Goal: Task Accomplishment & Management: Manage account settings

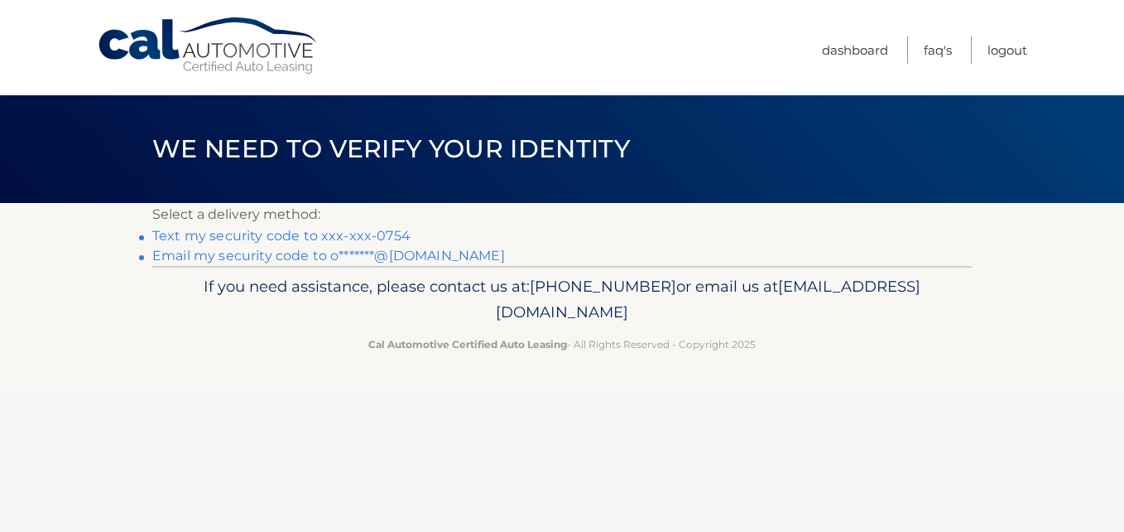
click at [383, 233] on link "Text my security code to xxx-xxx-0754" at bounding box center [281, 236] width 258 height 16
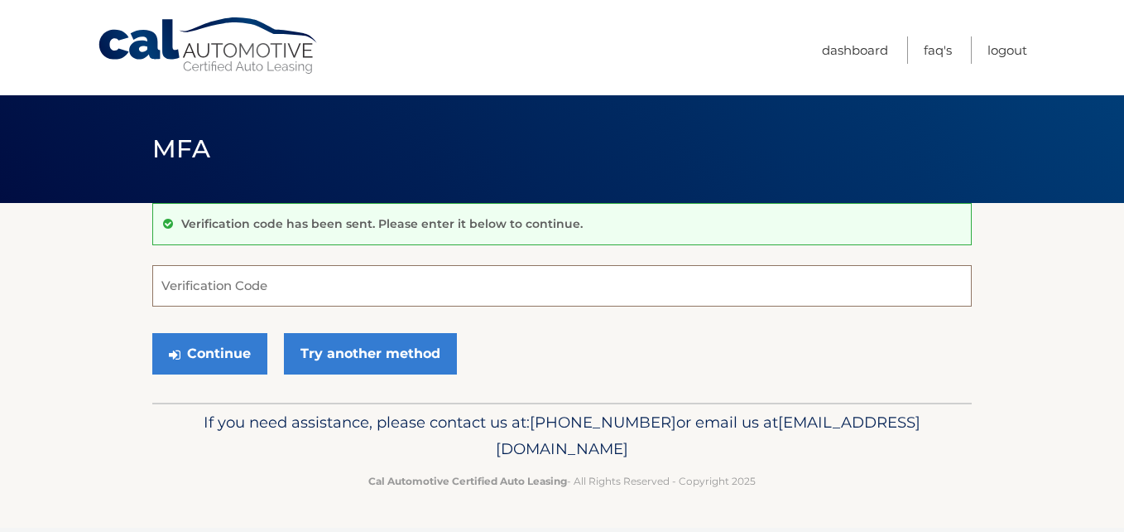
click at [251, 296] on input "Verification Code" at bounding box center [562, 285] width 820 height 41
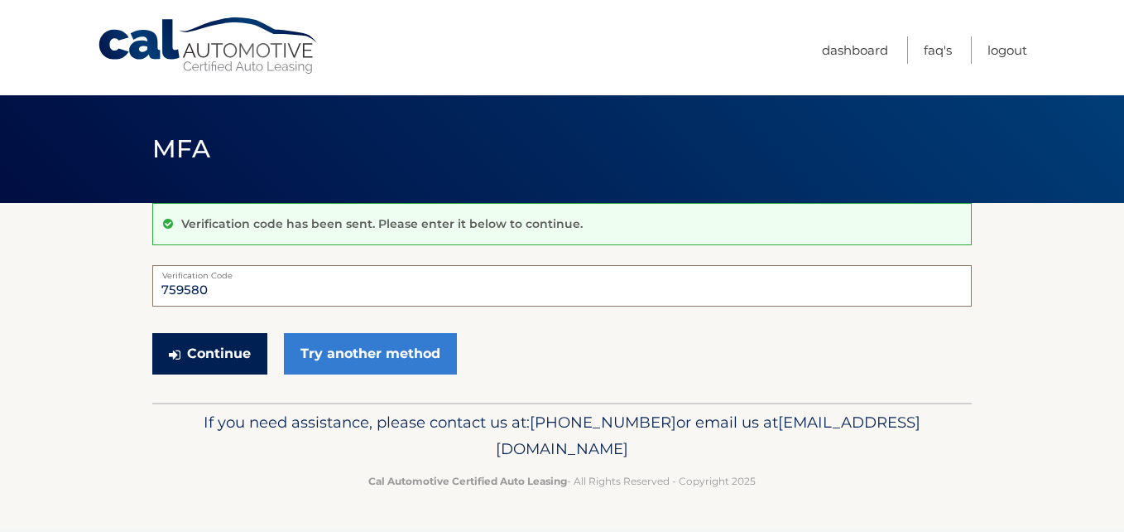
type input "759580"
click at [237, 352] on button "Continue" at bounding box center [209, 353] width 115 height 41
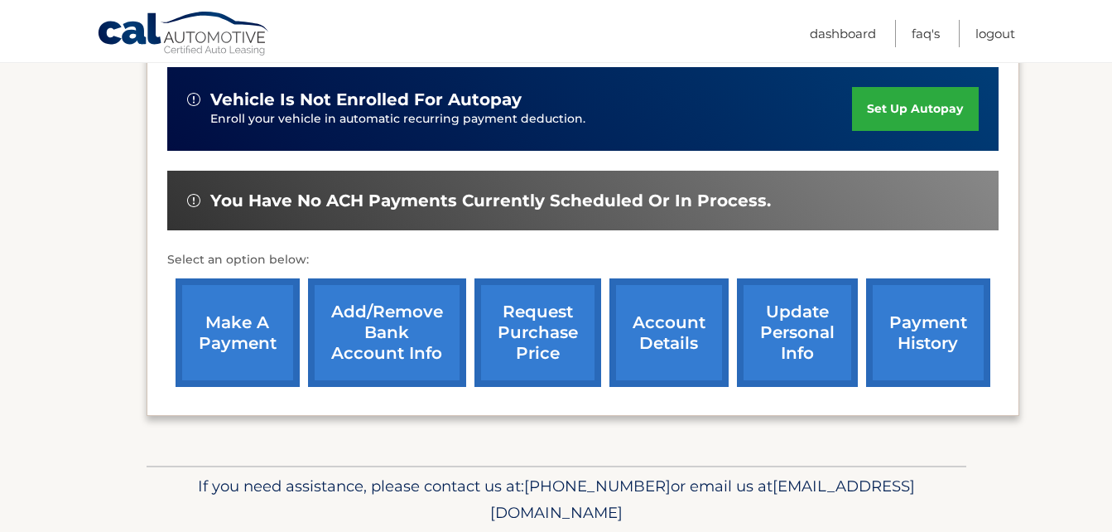
scroll to position [414, 0]
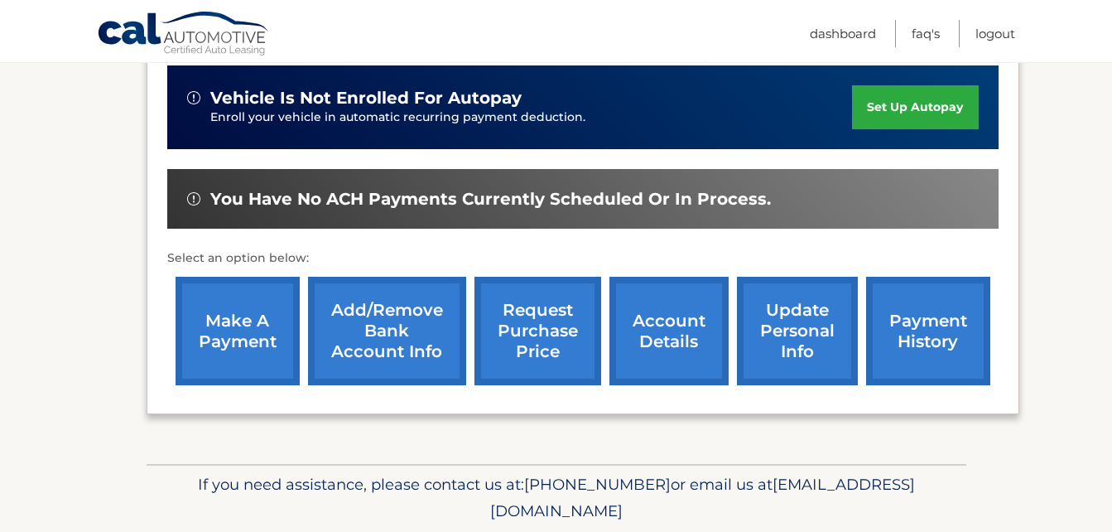
click at [927, 349] on link "payment history" at bounding box center [928, 331] width 124 height 108
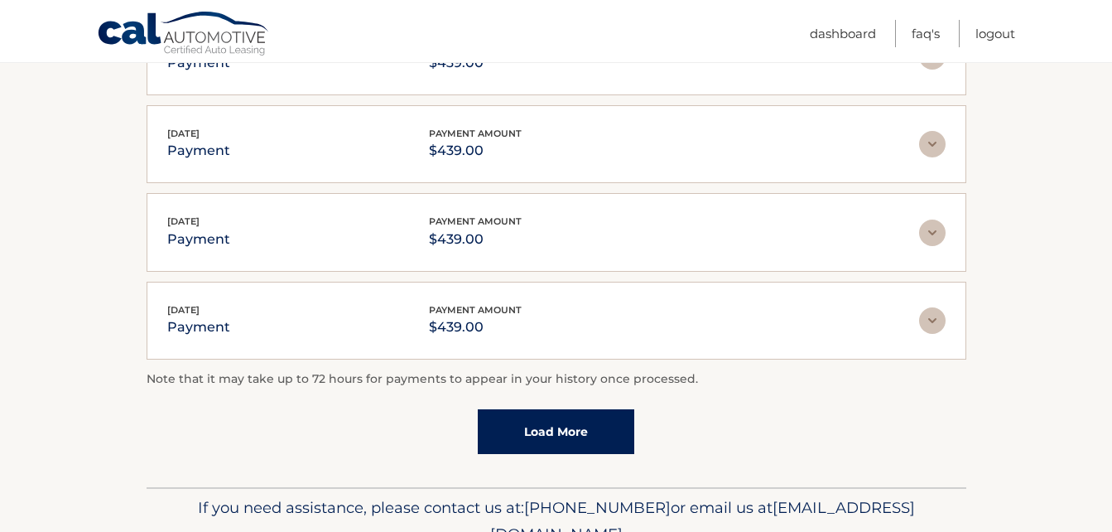
scroll to position [497, 0]
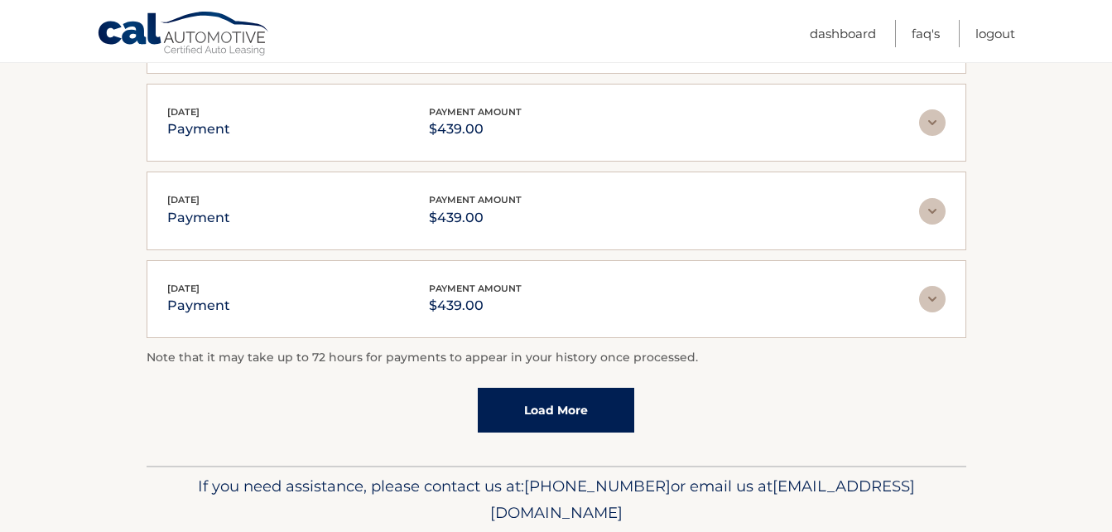
click at [531, 403] on link "Load More" at bounding box center [556, 409] width 156 height 45
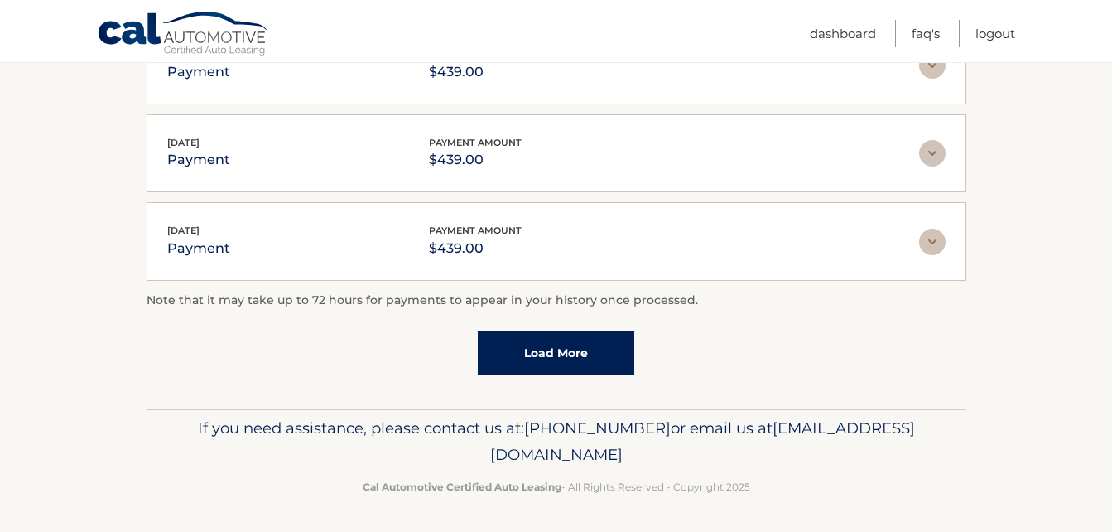
scroll to position [645, 0]
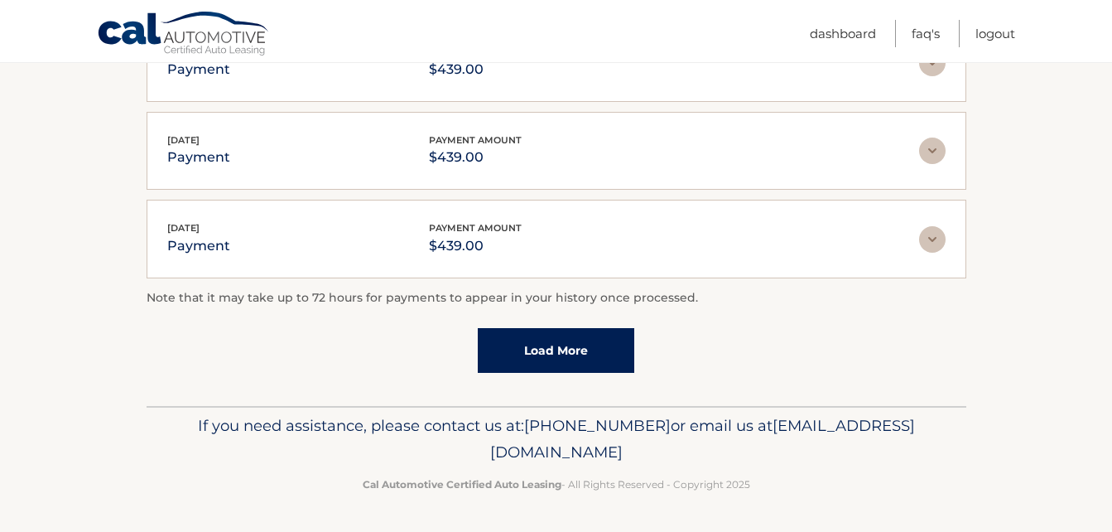
click at [534, 339] on link "Load More" at bounding box center [556, 350] width 156 height 45
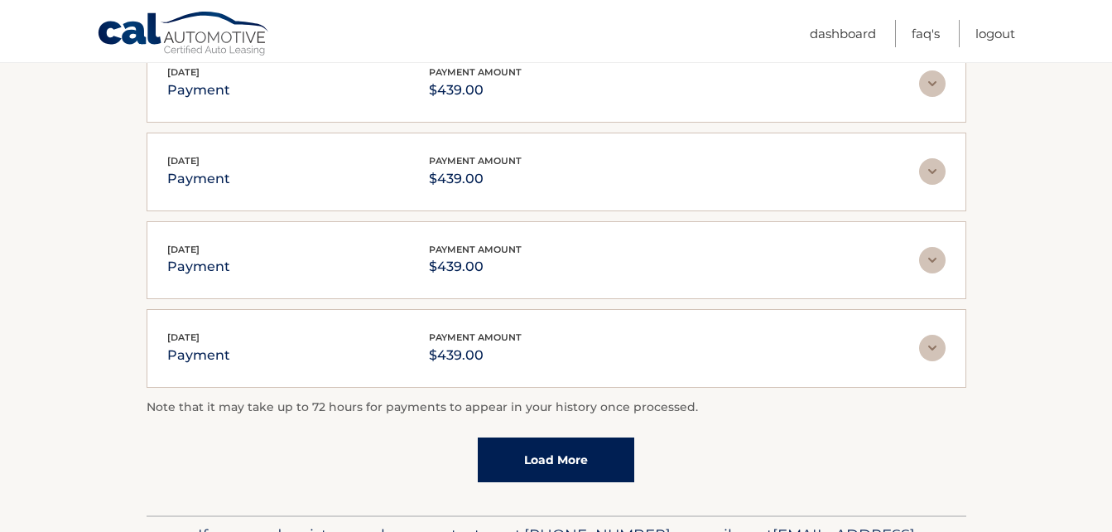
scroll to position [1085, 0]
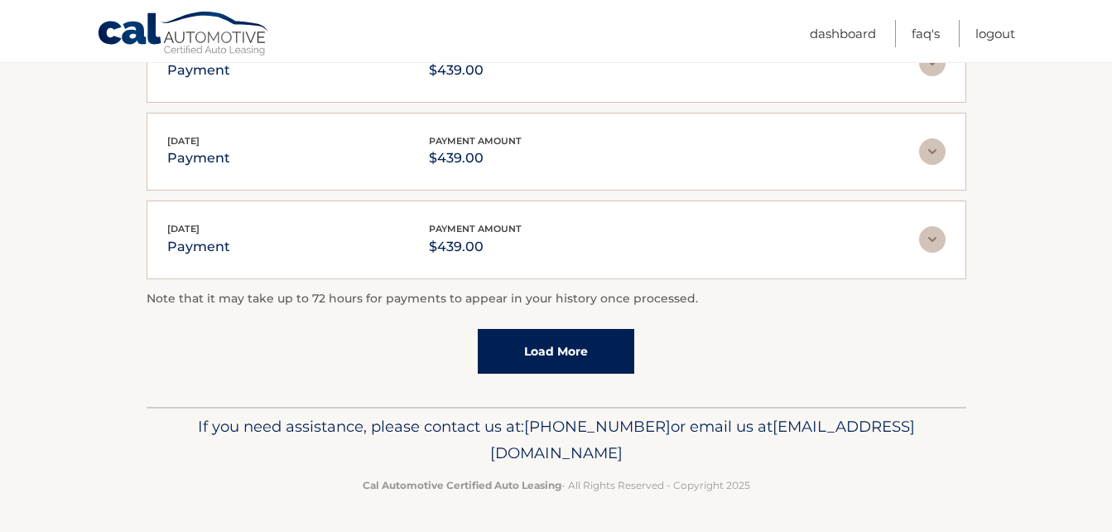
click at [524, 334] on link "Load More" at bounding box center [556, 351] width 156 height 45
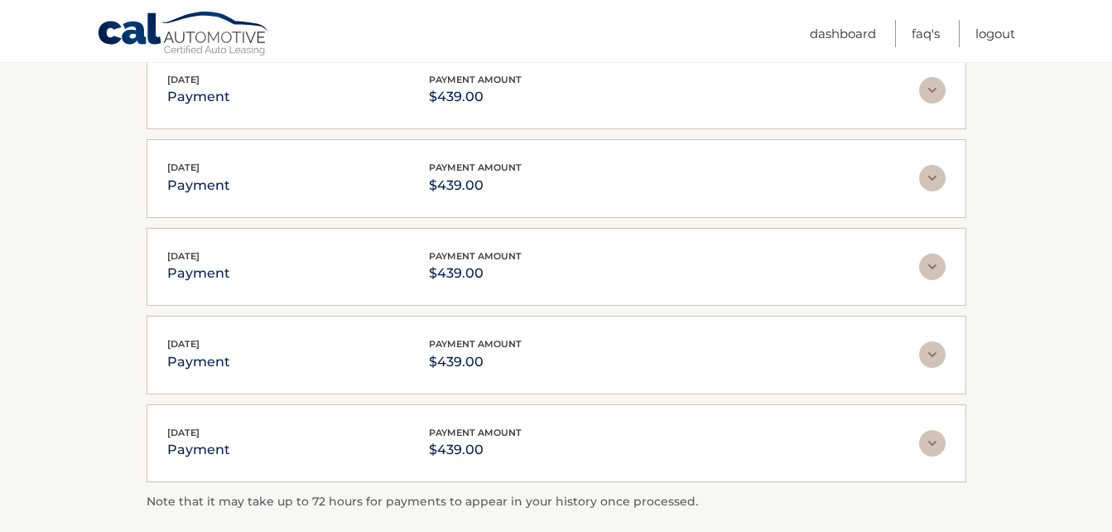
scroll to position [1527, 0]
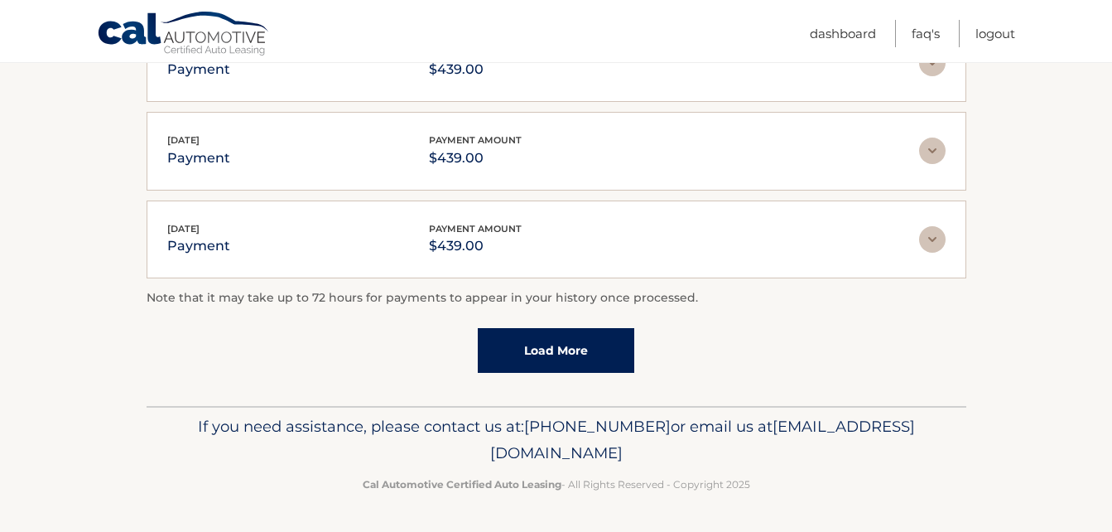
click at [551, 354] on link "Load More" at bounding box center [556, 350] width 156 height 45
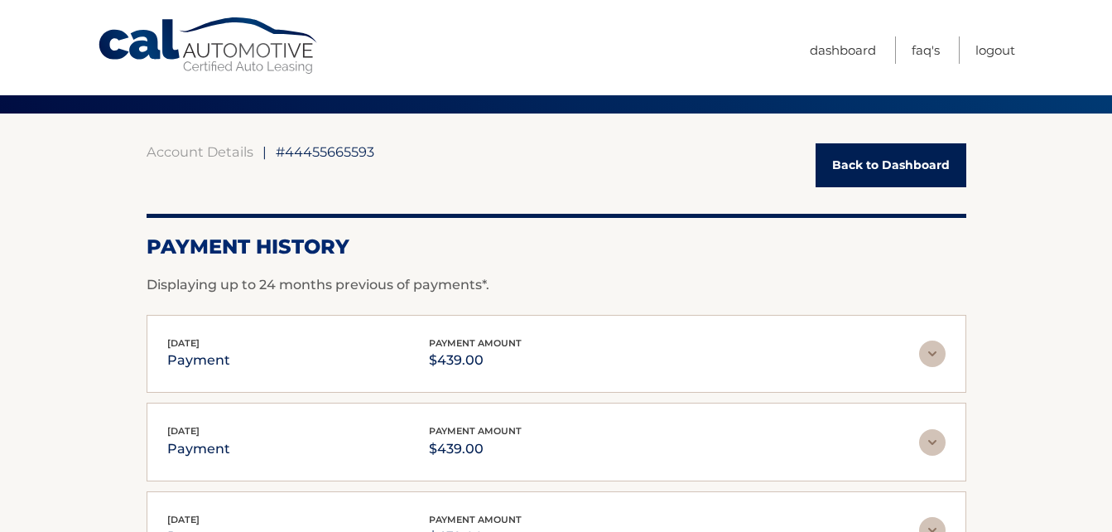
scroll to position [0, 0]
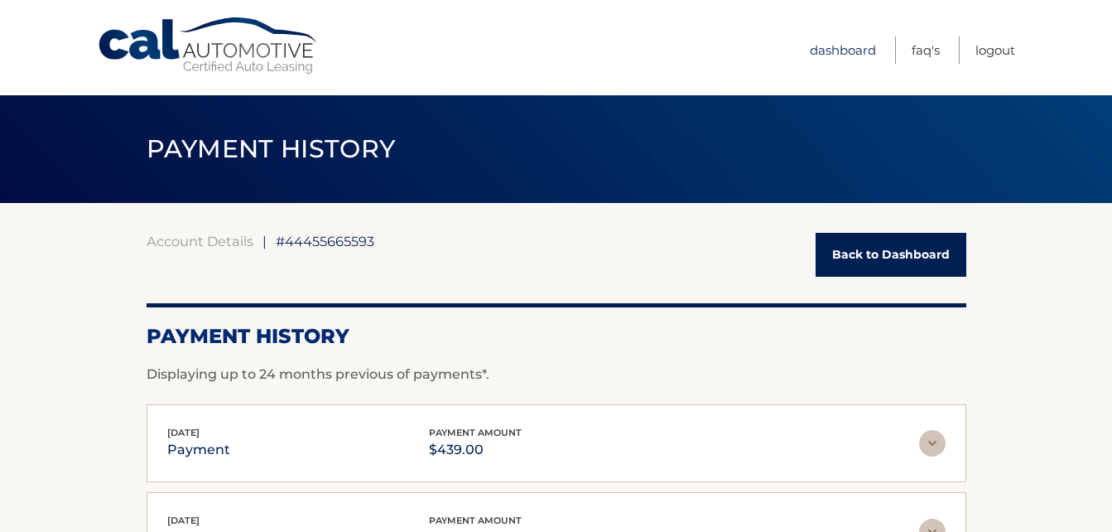
click at [822, 51] on link "Dashboard" at bounding box center [843, 49] width 66 height 27
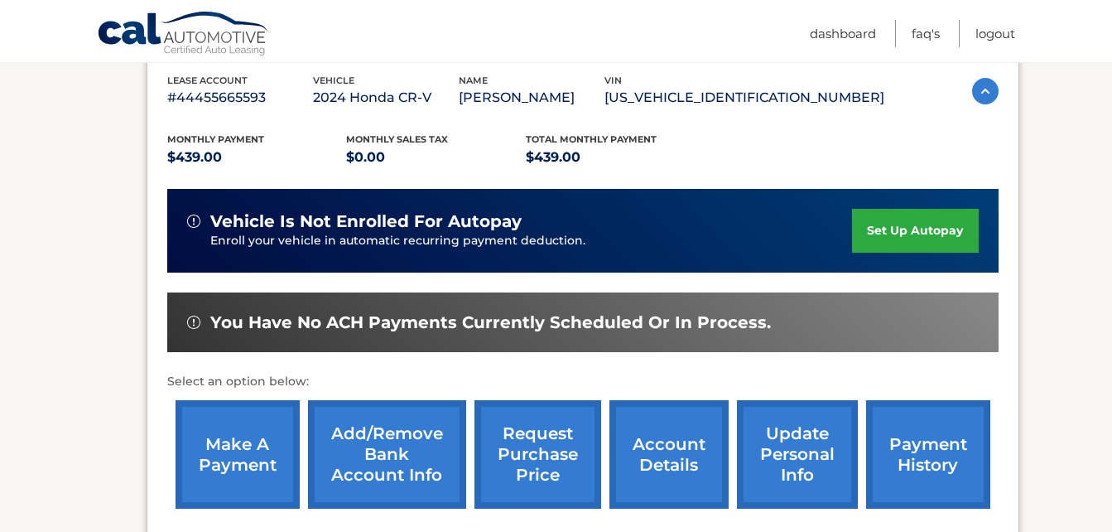
scroll to position [331, 0]
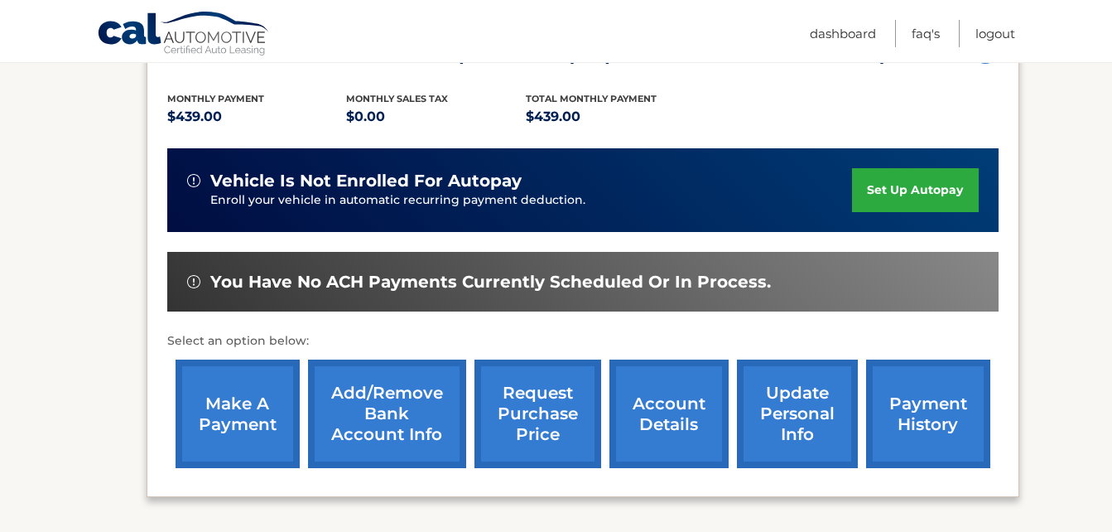
click at [248, 408] on link "make a payment" at bounding box center [238, 413] width 124 height 108
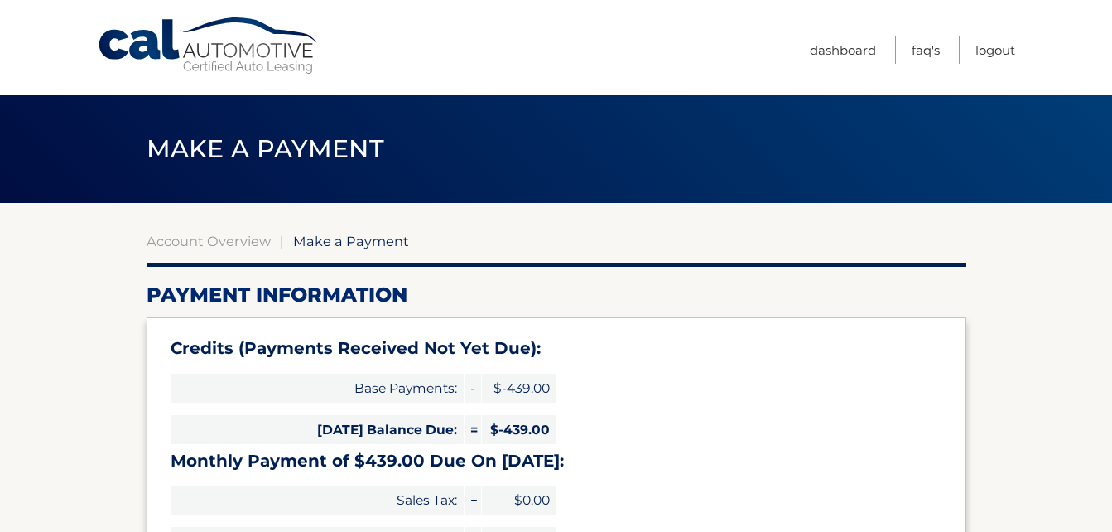
select select "YzQ4ZTgzNTYtY2Y2ZS00NDU5LTg0NzgtOWYwYmFiNjE3MmM5"
click at [996, 51] on link "Logout" at bounding box center [995, 49] width 40 height 27
